Goal: Information Seeking & Learning: Learn about a topic

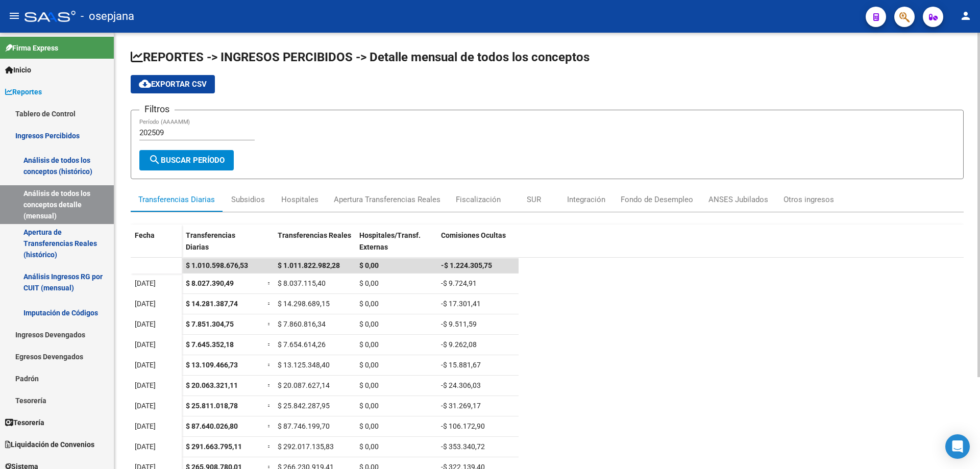
scroll to position [14, 0]
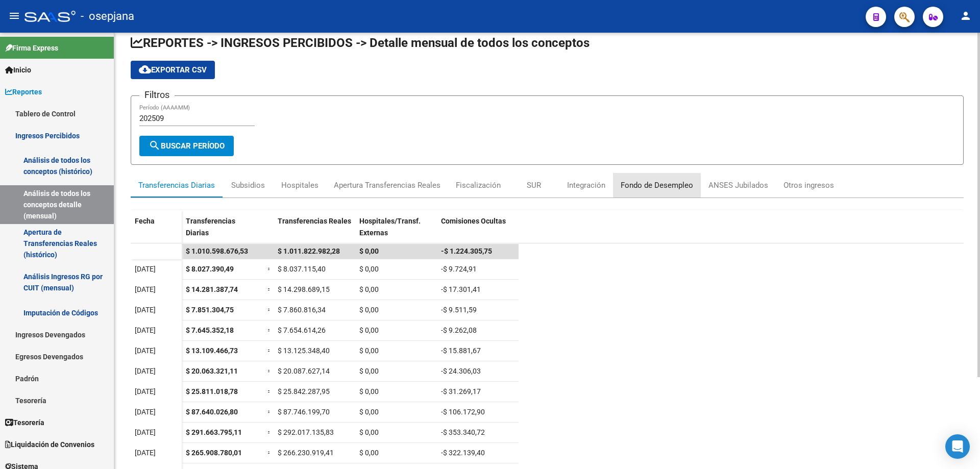
click at [671, 183] on div "Fondo de Desempleo" at bounding box center [657, 185] width 72 height 11
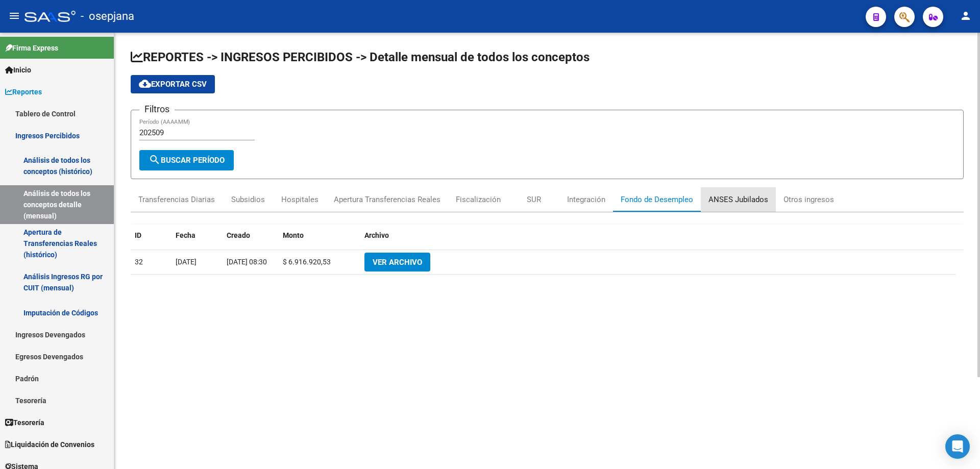
click at [737, 191] on div "ANSES Jubilados" at bounding box center [738, 199] width 75 height 25
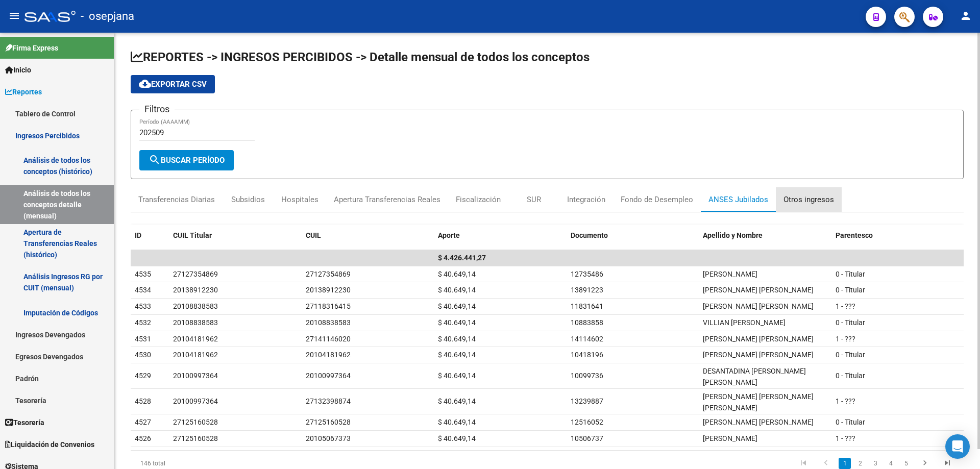
click at [807, 199] on div "Otros ingresos" at bounding box center [809, 199] width 51 height 11
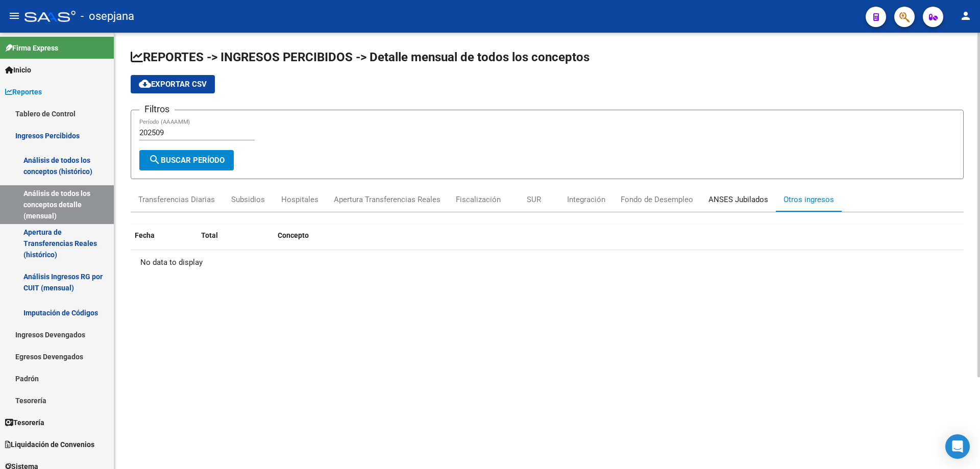
click at [753, 195] on div "ANSES Jubilados" at bounding box center [739, 199] width 60 height 11
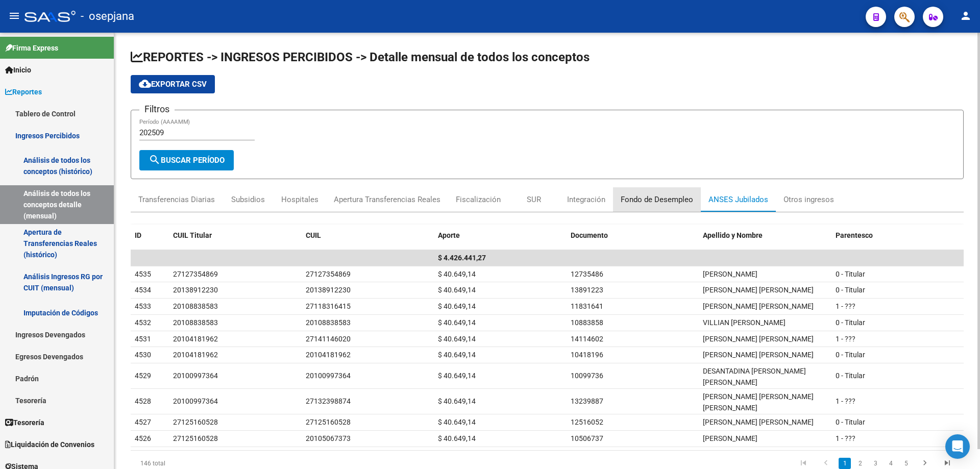
click at [647, 199] on div "Fondo de Desempleo" at bounding box center [657, 199] width 72 height 11
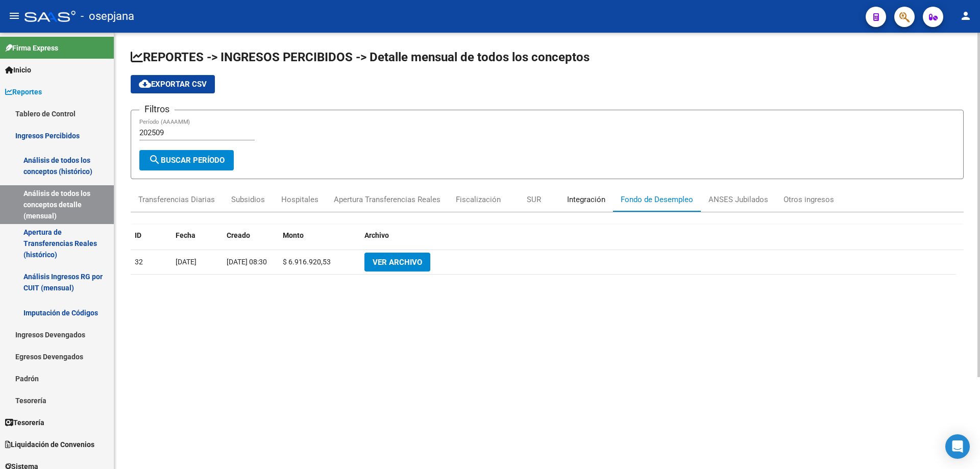
click at [598, 199] on div "Integración" at bounding box center [586, 199] width 38 height 11
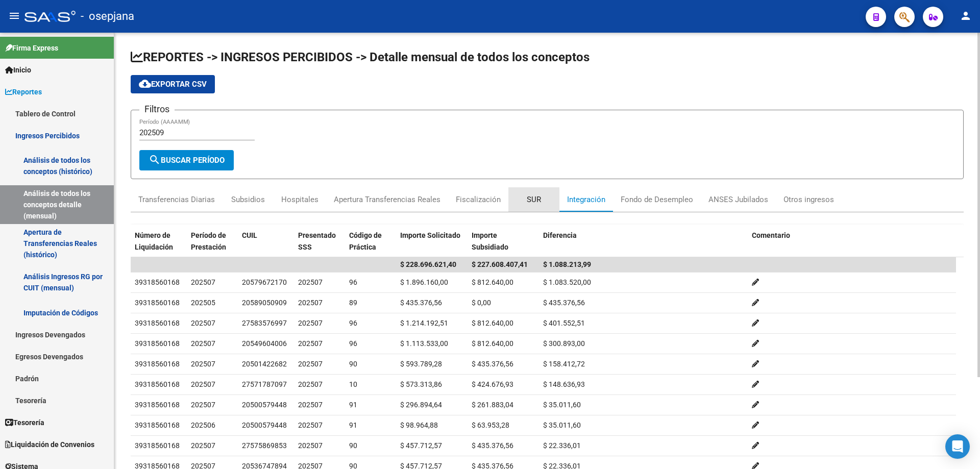
click at [535, 200] on div "SUR" at bounding box center [534, 199] width 14 height 11
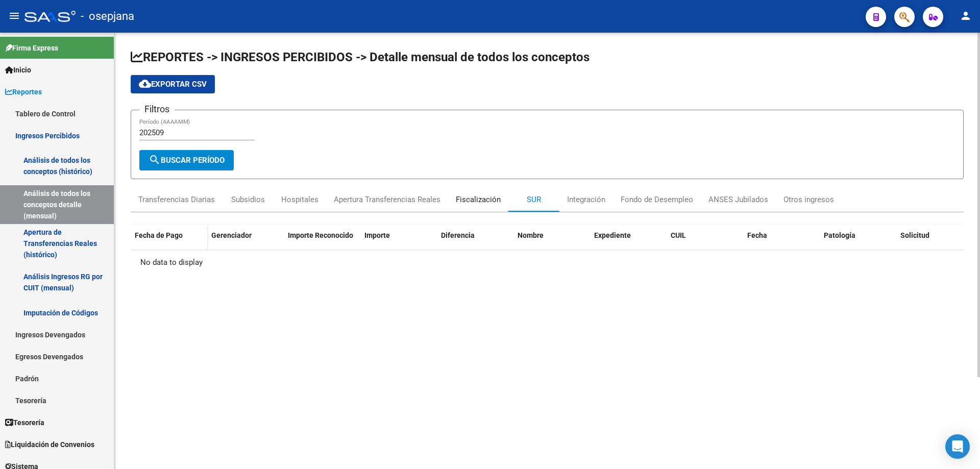
click at [480, 203] on div "Fiscalización" at bounding box center [478, 199] width 45 height 11
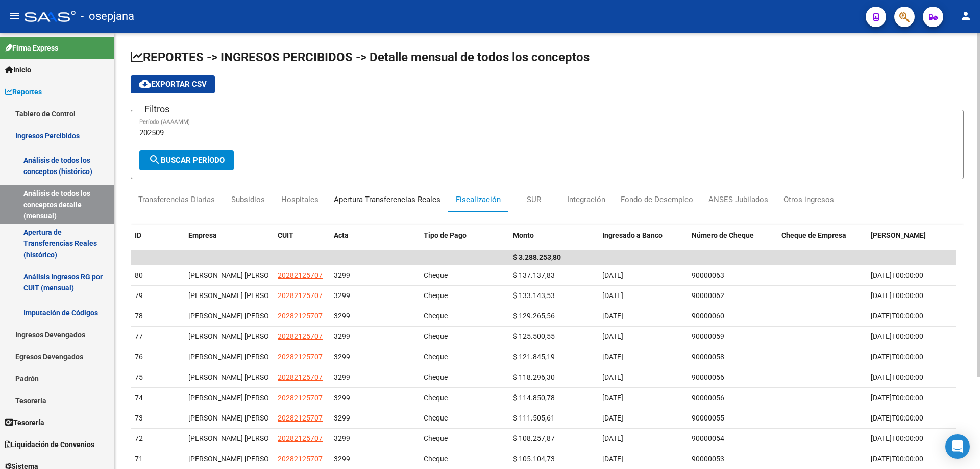
click at [386, 201] on div "Apertura Transferencias Reales" at bounding box center [387, 199] width 107 height 11
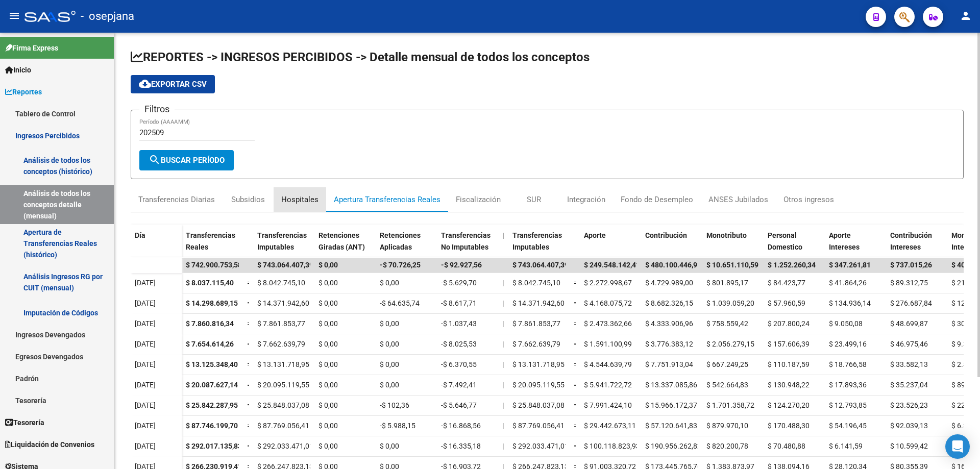
click at [300, 200] on div "Hospitales" at bounding box center [299, 199] width 37 height 11
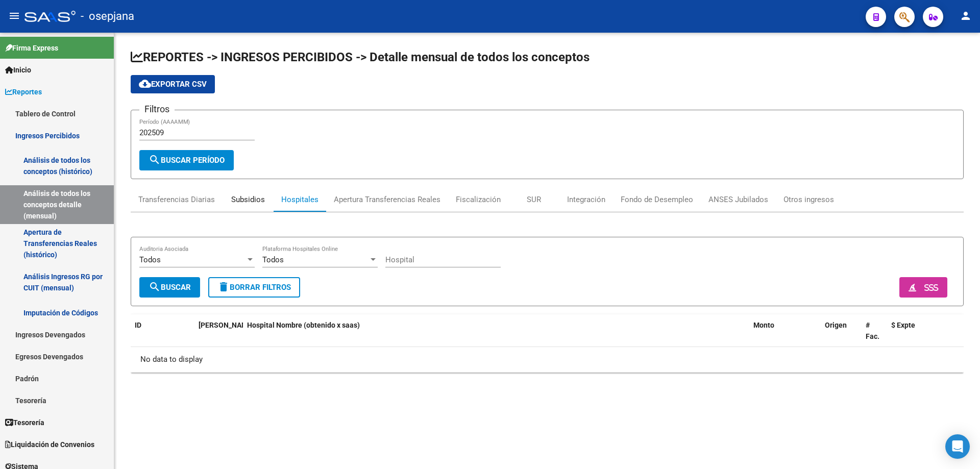
click at [241, 203] on div "Subsidios" at bounding box center [248, 199] width 34 height 11
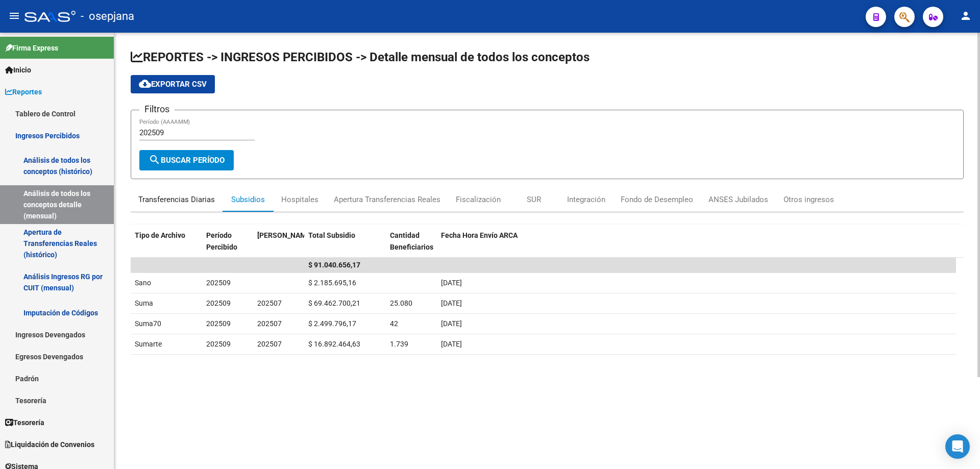
click at [185, 200] on div "Transferencias Diarias" at bounding box center [176, 199] width 77 height 11
